Goal: Task Accomplishment & Management: Complete application form

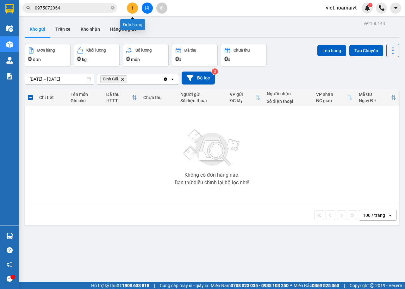
click at [131, 7] on icon "plus" at bounding box center [132, 8] width 4 height 4
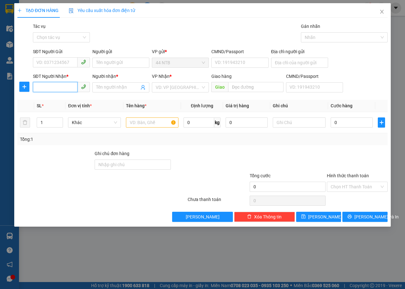
click at [69, 86] on input "SĐT Người Nhận *" at bounding box center [55, 87] width 45 height 10
type input "0979437678"
click at [74, 97] on div "0979437678 - phuong" at bounding box center [61, 100] width 49 height 7
type input "phuong"
type input "0979437678"
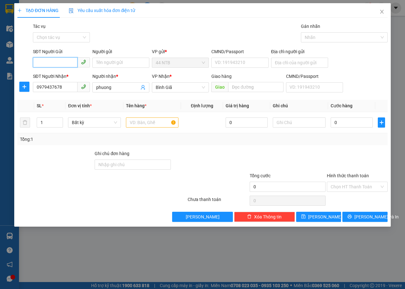
click at [66, 65] on input "SĐT Người Gửi" at bounding box center [55, 62] width 45 height 10
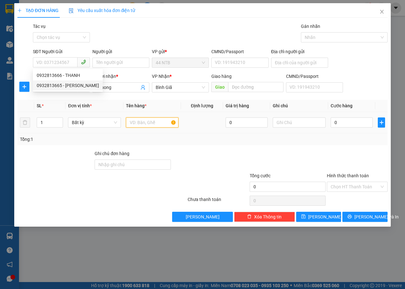
click at [153, 122] on input "text" at bounding box center [152, 122] width 53 height 10
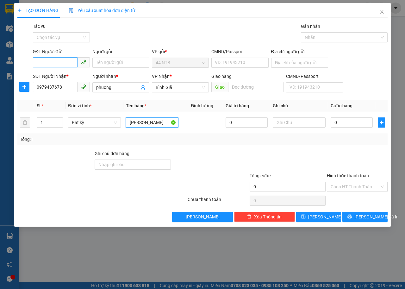
type input "[PERSON_NAME]"
click at [64, 62] on input "SĐT Người Gửi" at bounding box center [55, 62] width 45 height 10
type input "0868924222"
click at [117, 63] on input "Người gửi" at bounding box center [120, 63] width 57 height 10
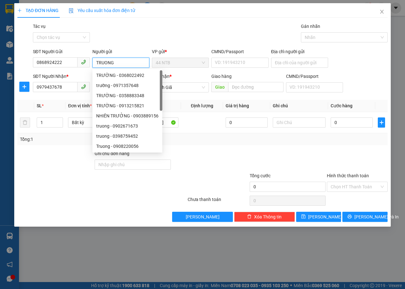
type input "TRUONG"
click at [220, 24] on div "Gói vận chuyển * Tiêu chuẩn Tác vụ Chọn tác vụ Gán nhãn Nhãn" at bounding box center [210, 34] width 357 height 22
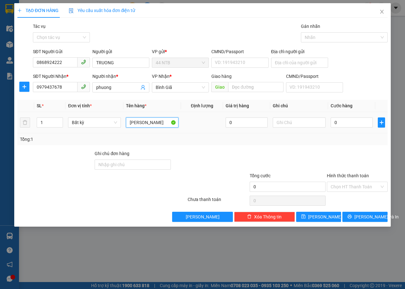
click at [160, 122] on input "[PERSON_NAME]" at bounding box center [152, 122] width 53 height 10
type input "[PERSON_NAME] CAI VI"
click at [367, 122] on input "0" at bounding box center [352, 122] width 42 height 10
type input "3"
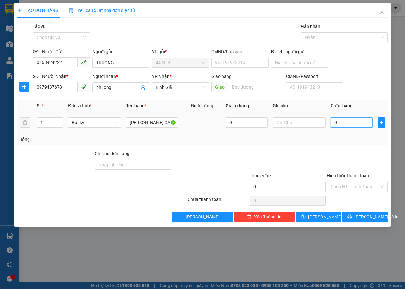
type input "3"
type input "30"
type input "30.000"
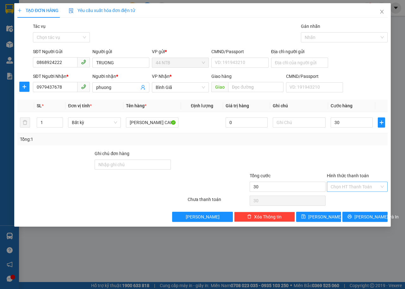
type input "30.000"
click at [358, 187] on input "Hình thức thanh toán" at bounding box center [355, 186] width 49 height 9
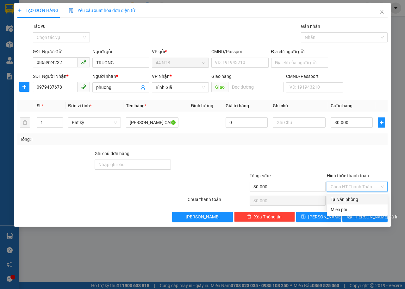
click at [357, 197] on div "Tại văn phòng" at bounding box center [357, 199] width 53 height 7
type input "0"
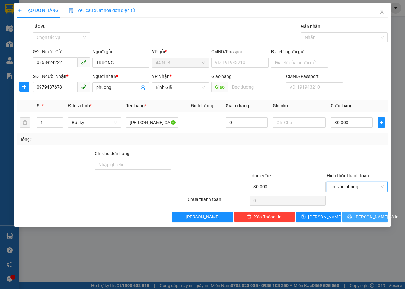
drag, startPoint x: 360, startPoint y: 216, endPoint x: 353, endPoint y: 201, distance: 16.7
click at [360, 215] on span "[PERSON_NAME] và In" at bounding box center [376, 216] width 44 height 7
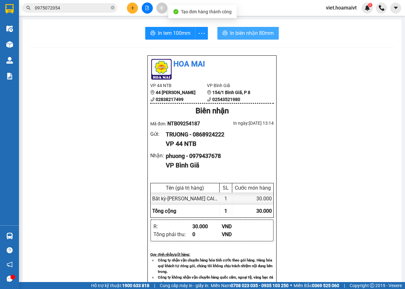
click at [248, 29] on span "In biên nhận 80mm" at bounding box center [252, 33] width 44 height 8
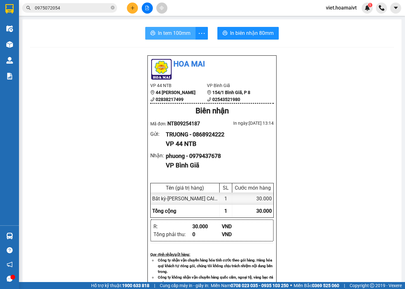
click at [179, 32] on span "In tem 100mm" at bounding box center [174, 33] width 33 height 8
